Goal: Transaction & Acquisition: Purchase product/service

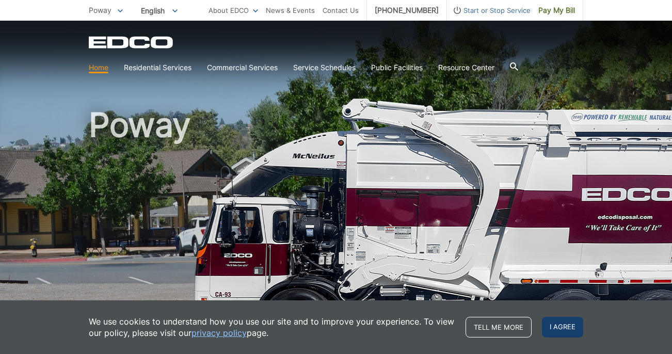
click at [549, 328] on span "I agree" at bounding box center [562, 327] width 41 height 21
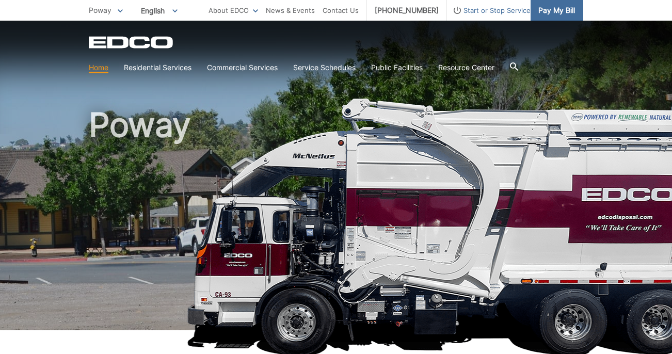
click at [547, 12] on span "Pay My Bill" at bounding box center [556, 10] width 37 height 11
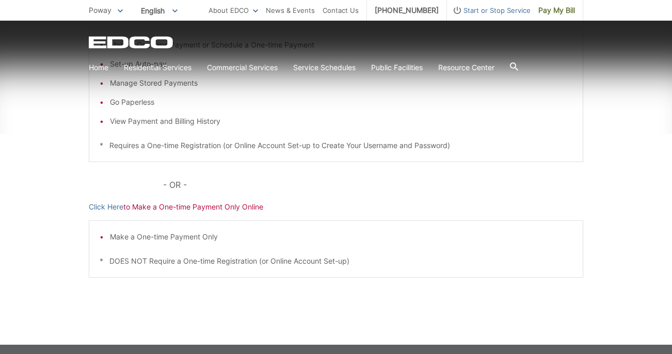
scroll to position [253, 0]
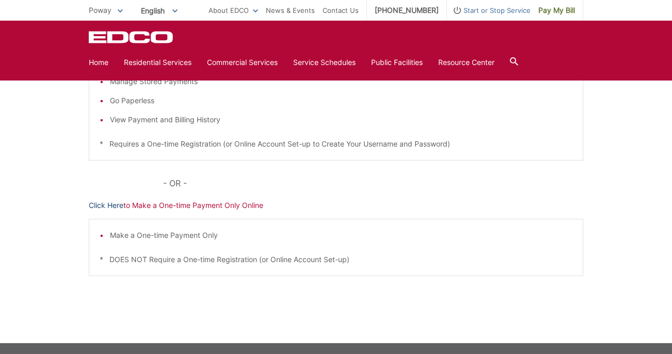
click at [102, 206] on link "Click Here" at bounding box center [106, 205] width 35 height 11
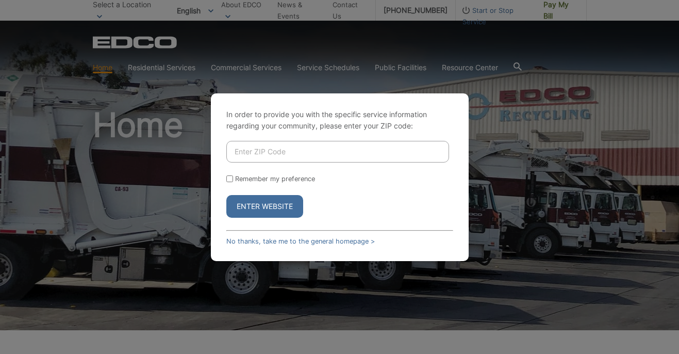
click at [304, 154] on input "Enter ZIP Code" at bounding box center [337, 152] width 223 height 22
type input "92064"
click at [273, 208] on button "Enter Website" at bounding box center [264, 206] width 77 height 23
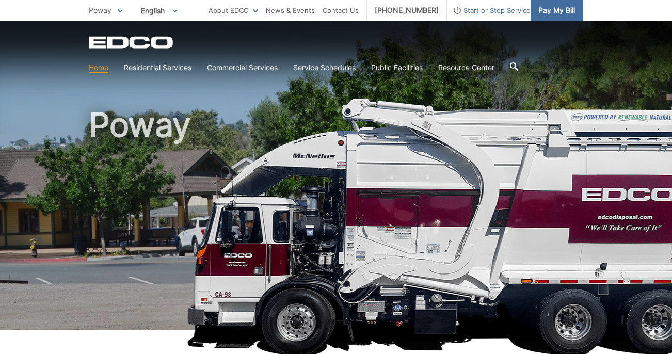
click at [561, 13] on span "Pay My Bill" at bounding box center [556, 10] width 37 height 11
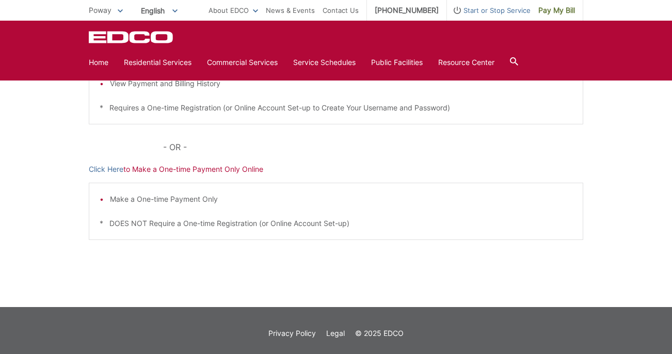
scroll to position [295, 0]
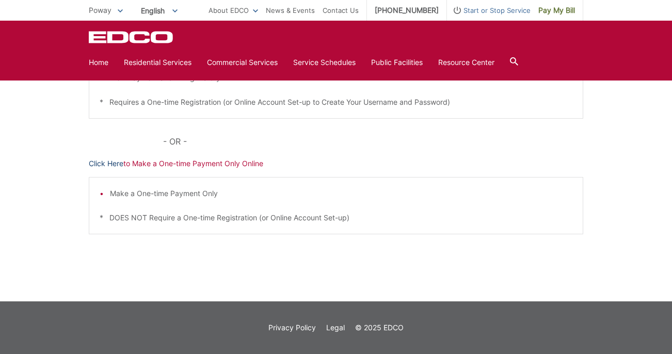
click at [96, 166] on link "Click Here" at bounding box center [106, 163] width 35 height 11
